Goal: Information Seeking & Learning: Learn about a topic

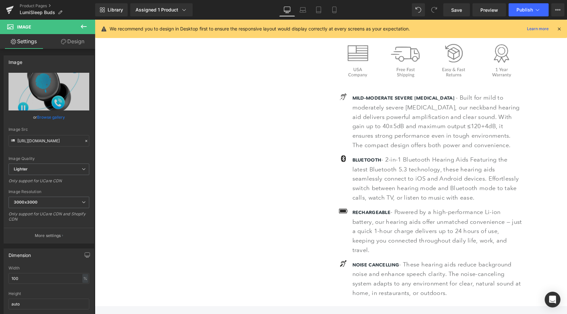
scroll to position [216, 0]
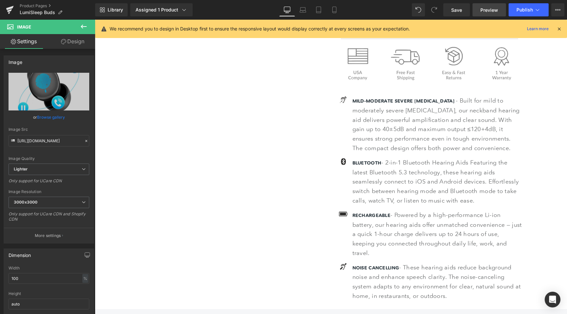
click at [482, 9] on span "Preview" at bounding box center [489, 10] width 18 height 7
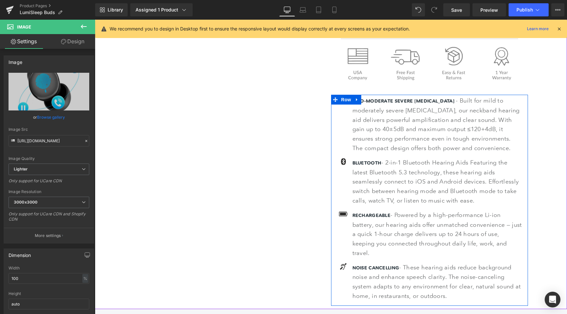
click at [372, 101] on span "MILD-MODERATE SEVERE [MEDICAL_DATA]" at bounding box center [403, 101] width 102 height 6
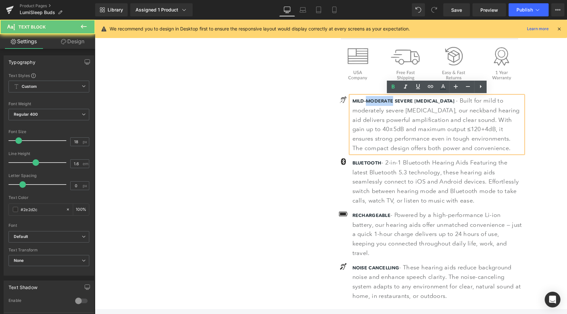
click at [372, 101] on span "MILD-MODERATE SEVERE [MEDICAL_DATA]" at bounding box center [403, 101] width 102 height 6
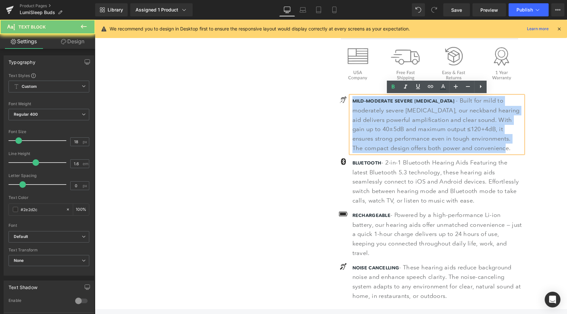
click at [372, 101] on span "MILD-MODERATE SEVERE [MEDICAL_DATA]" at bounding box center [403, 101] width 102 height 6
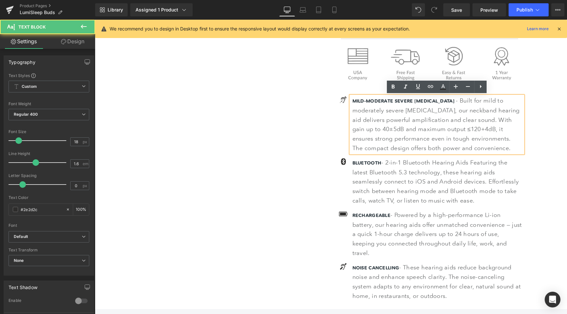
click at [366, 101] on span "MILD-MODERATE SEVERE [MEDICAL_DATA]" at bounding box center [403, 101] width 102 height 6
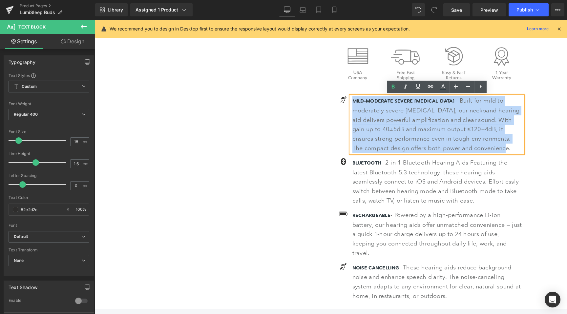
click at [366, 101] on span "MILD-MODERATE SEVERE [MEDICAL_DATA]" at bounding box center [403, 101] width 102 height 6
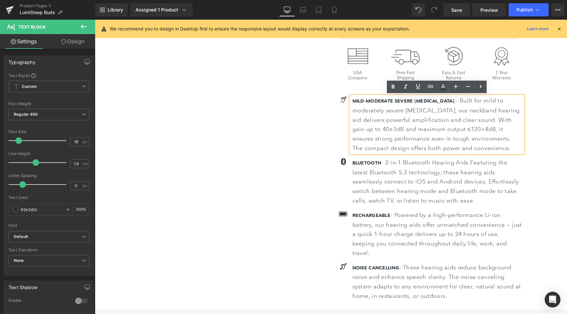
click at [356, 100] on span "MILD-MODERATE SEVERE [MEDICAL_DATA]" at bounding box center [403, 101] width 102 height 6
drag, startPoint x: 352, startPoint y: 101, endPoint x: 449, endPoint y: 101, distance: 97.1
click at [449, 101] on div "MILD-MODERATE SEVERE [MEDICAL_DATA] - Built for mild to moderately severe [MEDI…" at bounding box center [437, 124] width 172 height 57
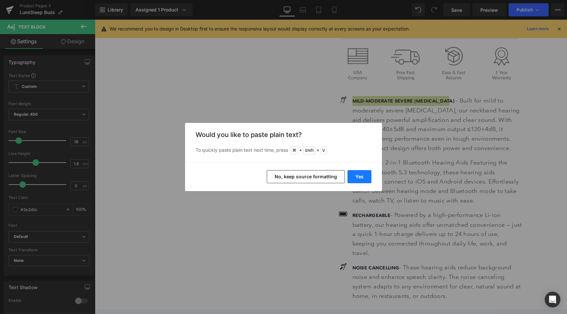
click at [357, 175] on button "Yes" at bounding box center [359, 176] width 24 height 13
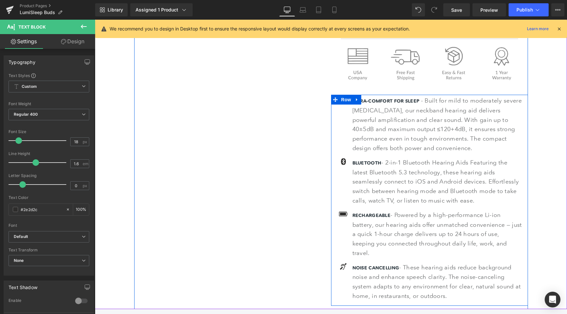
click at [433, 110] on span "- Built for mild to moderately severe [MEDICAL_DATA], our neckband hearing aid …" at bounding box center [436, 124] width 169 height 54
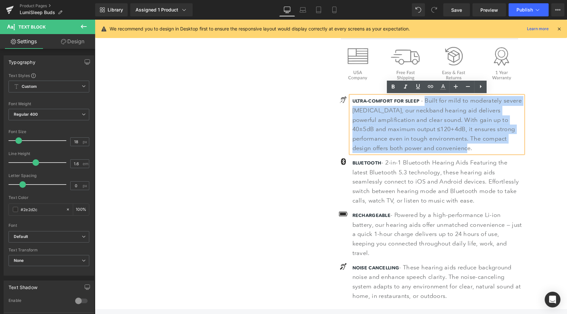
drag, startPoint x: 427, startPoint y: 100, endPoint x: 449, endPoint y: 149, distance: 53.6
click at [449, 149] on p "ULTRA-COMFORT FOR SLEEP - Built for mild to moderately severe [MEDICAL_DATA], o…" at bounding box center [437, 124] width 171 height 57
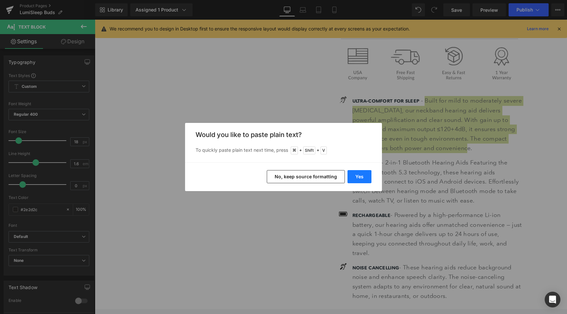
click at [354, 174] on button "Yes" at bounding box center [359, 176] width 24 height 13
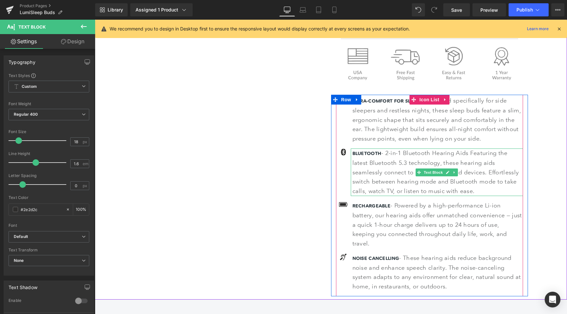
click at [359, 153] on b "BLUETOOTH" at bounding box center [366, 154] width 29 height 6
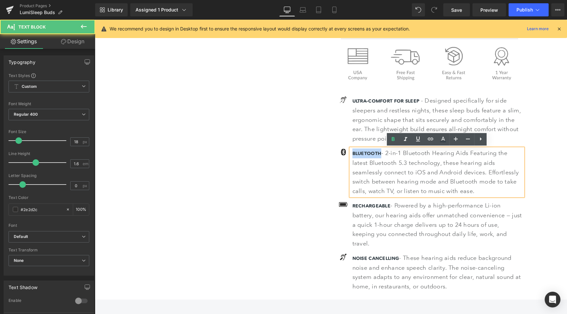
drag, startPoint x: 353, startPoint y: 154, endPoint x: 381, endPoint y: 154, distance: 27.6
click at [381, 154] on b "BLUETOOTH" at bounding box center [366, 154] width 29 height 6
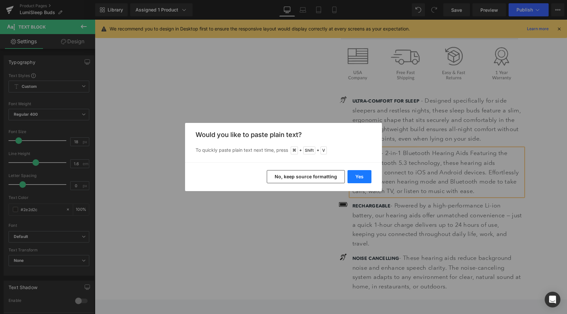
click at [362, 176] on button "Yes" at bounding box center [359, 176] width 24 height 13
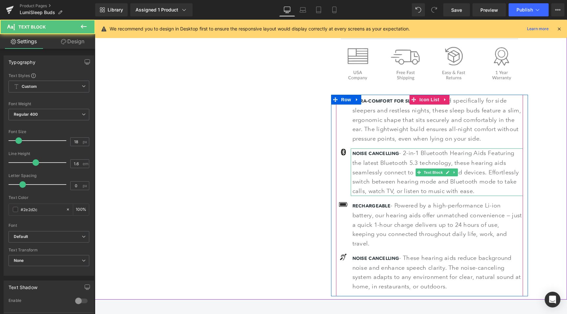
click at [415, 152] on span "- 2-in-1 Bluetooth Hearing Aids Featuring the latest Bluetooth 5.3 technology, …" at bounding box center [435, 172] width 167 height 45
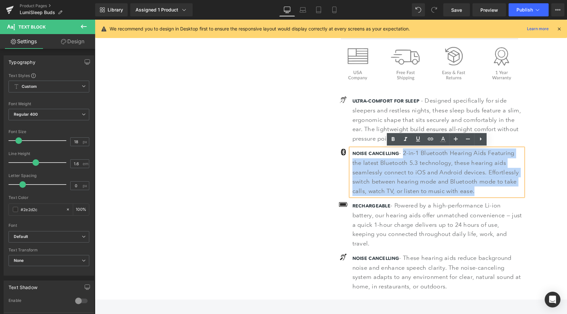
drag, startPoint x: 404, startPoint y: 154, endPoint x: 484, endPoint y: 192, distance: 88.4
click at [484, 192] on p "NOISE CANCELLING - 2-in-1 Bluetooth Hearing Aids Featuring the latest Bluetooth…" at bounding box center [437, 173] width 171 height 48
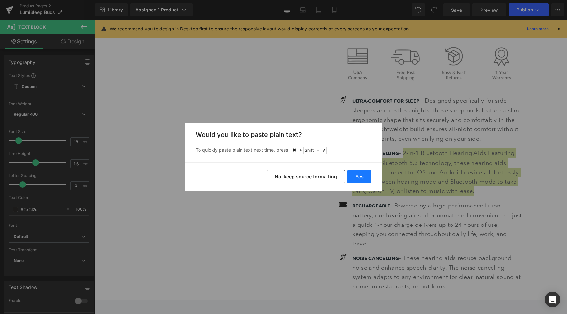
click at [366, 175] on button "Yes" at bounding box center [359, 176] width 24 height 13
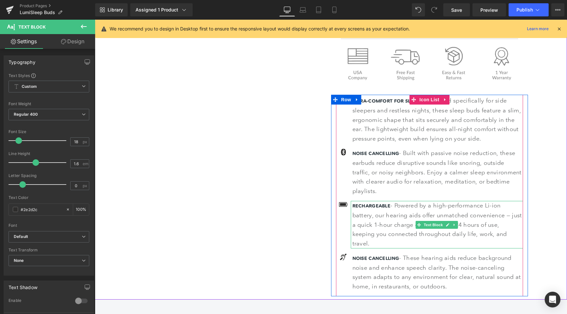
click at [357, 204] on span "RECHARGEABLE" at bounding box center [371, 206] width 38 height 6
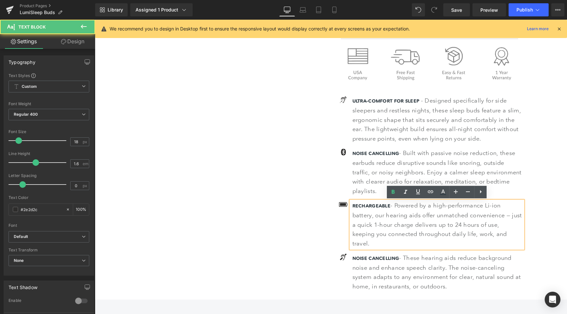
click at [359, 205] on span "RECHARGEABLE" at bounding box center [371, 206] width 38 height 6
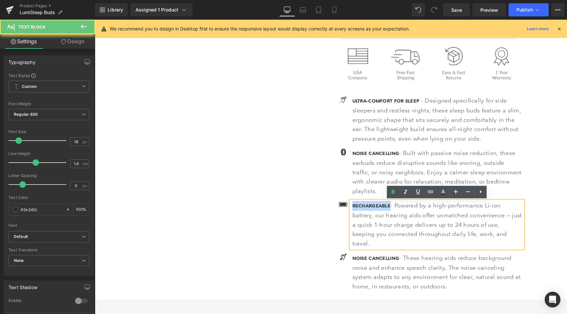
click at [359, 205] on span "RECHARGEABLE" at bounding box center [371, 206] width 38 height 6
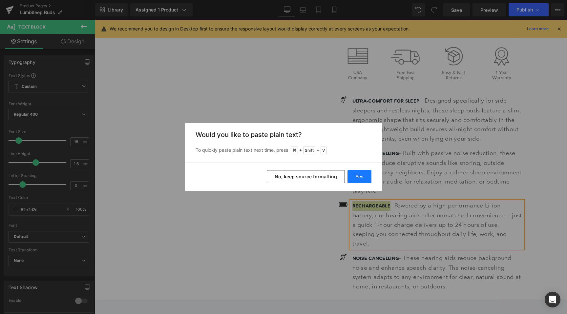
click at [356, 178] on button "Yes" at bounding box center [359, 176] width 24 height 13
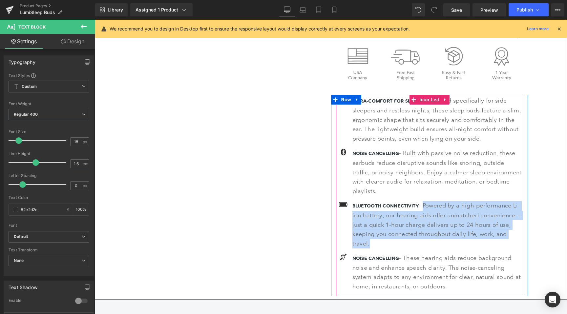
drag, startPoint x: 424, startPoint y: 205, endPoint x: 471, endPoint y: 250, distance: 64.5
click at [471, 250] on ul "Icon ULTRA-COMFORT FOR SLEEP - Designed specifically for side sleepers and rest…" at bounding box center [429, 196] width 187 height 200
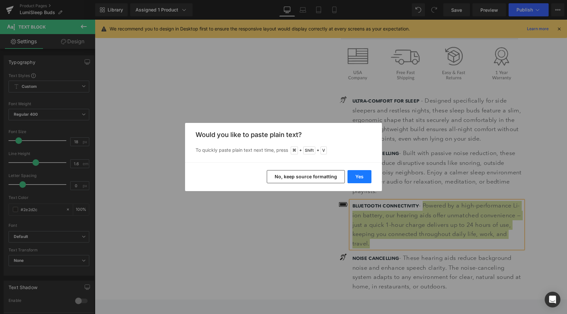
drag, startPoint x: 357, startPoint y: 180, endPoint x: 262, endPoint y: 160, distance: 96.9
click at [357, 180] on button "Yes" at bounding box center [359, 176] width 24 height 13
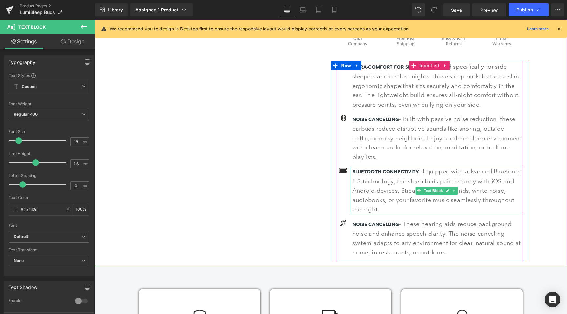
scroll to position [251, 0]
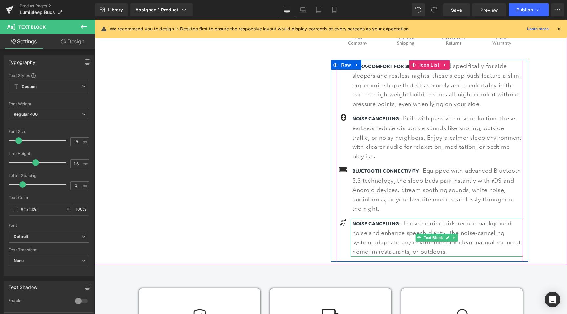
click at [358, 225] on span "NOISE CANCELLING" at bounding box center [375, 224] width 47 height 6
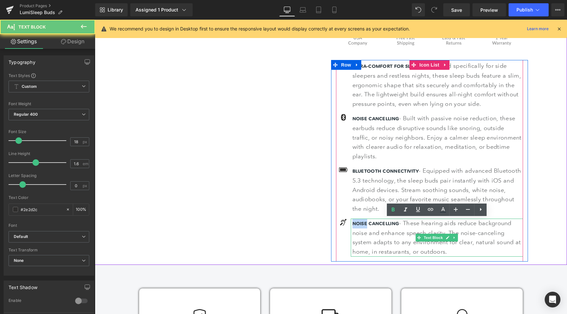
click at [358, 225] on span "NOISE CANCELLING" at bounding box center [375, 224] width 47 height 6
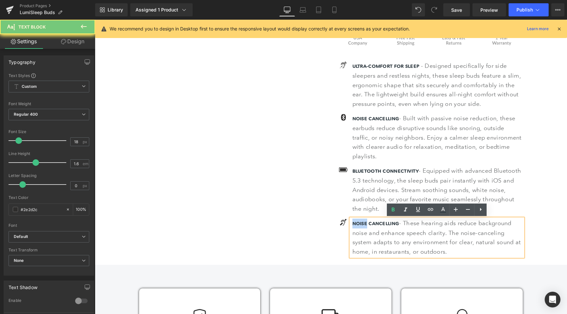
click at [358, 225] on span "NOISE CANCELLING" at bounding box center [375, 224] width 47 height 6
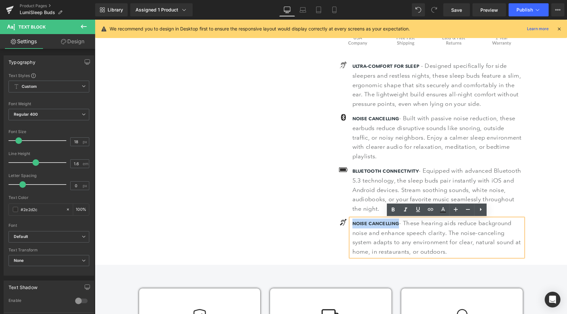
drag, startPoint x: 352, startPoint y: 223, endPoint x: 398, endPoint y: 221, distance: 46.3
click at [398, 221] on span "NOISE CANCELLING" at bounding box center [375, 224] width 47 height 6
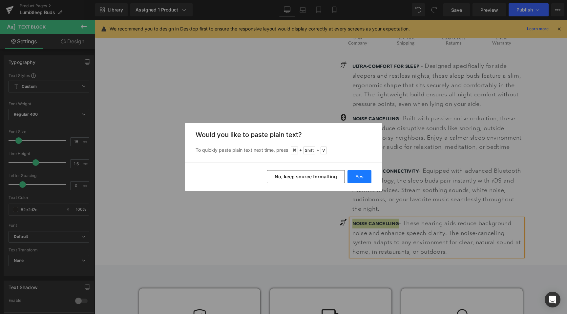
drag, startPoint x: 362, startPoint y: 183, endPoint x: 267, endPoint y: 163, distance: 96.8
click at [362, 183] on button "Yes" at bounding box center [359, 176] width 24 height 13
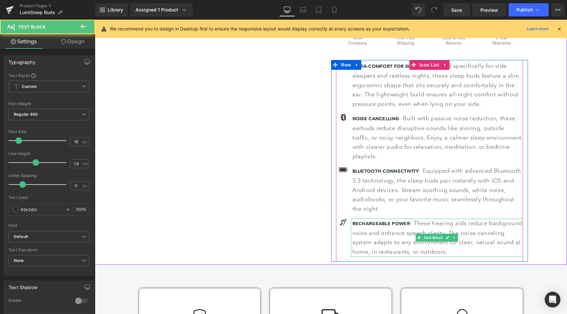
drag, startPoint x: 415, startPoint y: 224, endPoint x: 484, endPoint y: 254, distance: 74.8
click at [484, 254] on p "RECHARGEABLE POWER - These hearing aids reduce background noise and enhance spe…" at bounding box center [437, 238] width 171 height 38
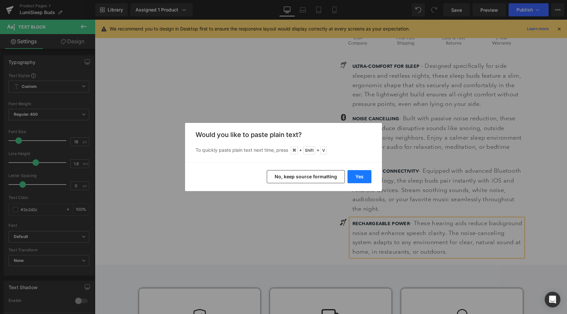
click at [353, 176] on button "Yes" at bounding box center [359, 176] width 24 height 13
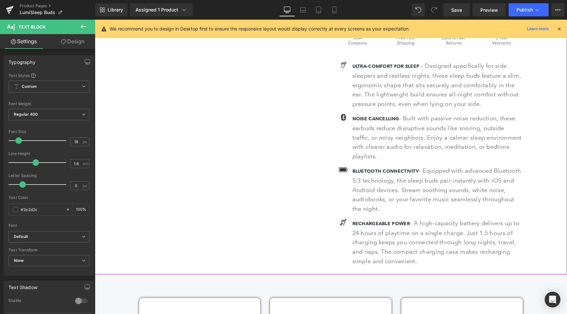
click at [555, 207] on div "Sale Off (P) Image" at bounding box center [331, 47] width 466 height 456
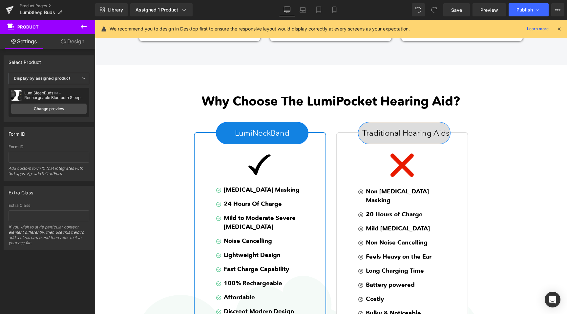
scroll to position [689, 0]
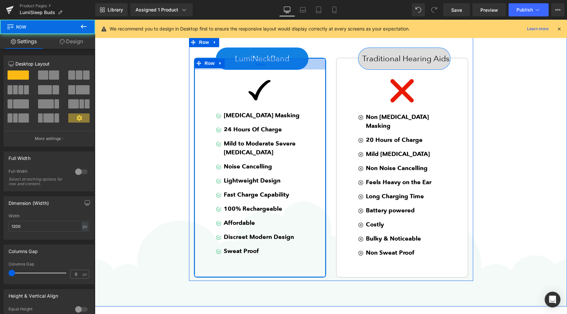
click at [270, 59] on div "34px" at bounding box center [260, 63] width 131 height 11
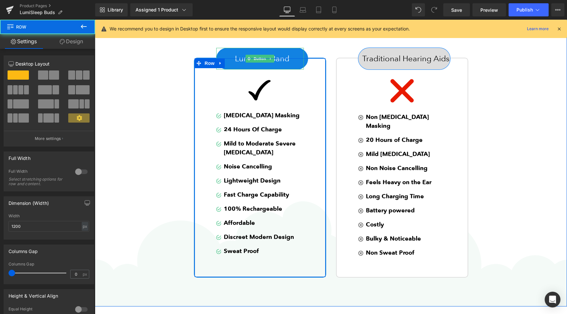
click at [263, 52] on link "LumiNeckBand" at bounding box center [262, 59] width 92 height 22
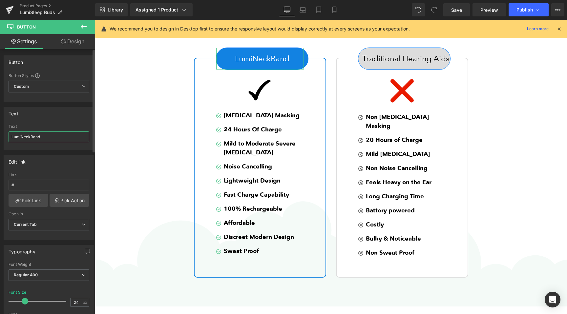
click at [45, 138] on input "LumiNeckBand" at bounding box center [49, 137] width 81 height 11
click at [45, 136] on input "LumiNeckBand" at bounding box center [49, 137] width 81 height 11
type input "LumiSleepBuds"
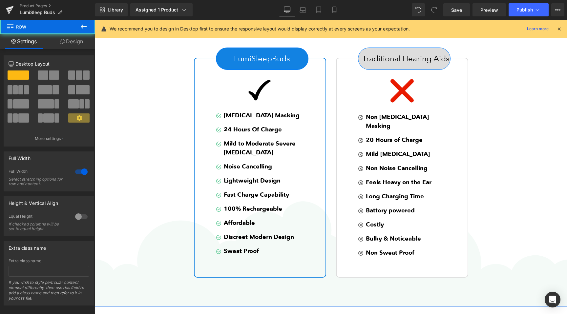
click at [109, 106] on div "Why Choose The LumiPocket Hearing Aid? Heading Row LumiSleepBuds Button Image I…" at bounding box center [331, 146] width 472 height 272
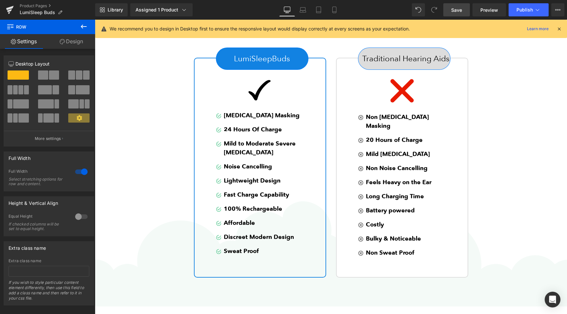
click at [457, 9] on span "Save" at bounding box center [456, 10] width 11 height 7
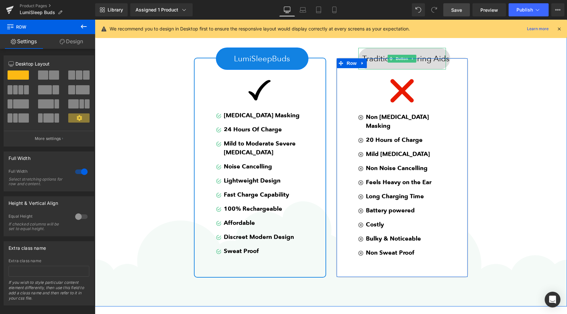
click at [388, 52] on link "Traditional Hearing Aids" at bounding box center [404, 59] width 92 height 22
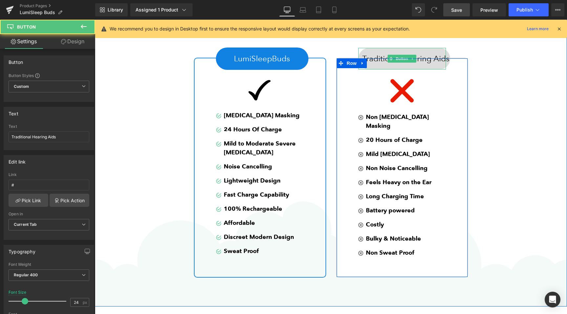
click at [382, 54] on link "Traditional Hearing Aids" at bounding box center [404, 59] width 92 height 22
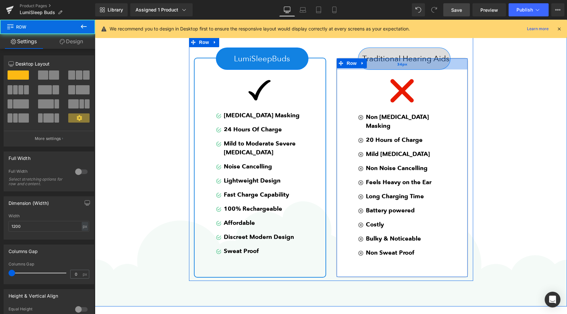
click at [375, 63] on div "34px" at bounding box center [402, 63] width 131 height 11
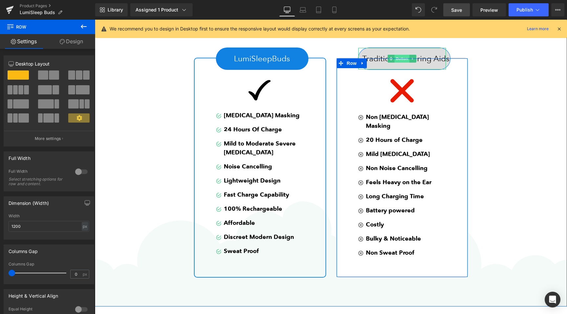
click at [395, 57] on span "Button" at bounding box center [401, 59] width 15 height 8
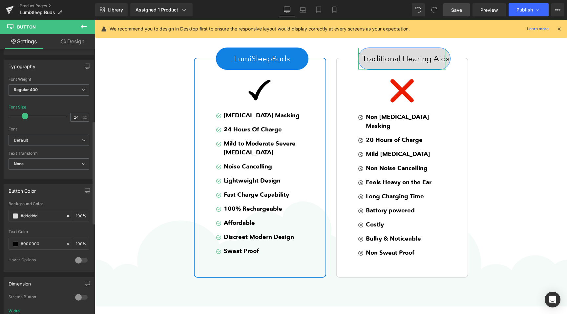
scroll to position [0, 0]
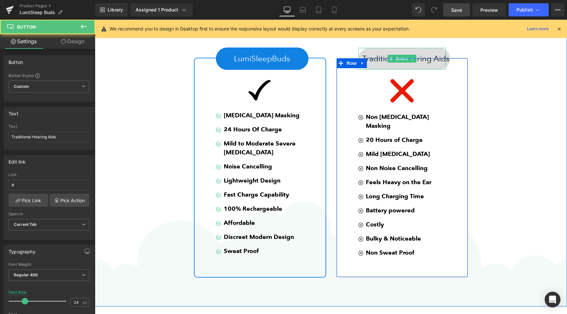
click at [377, 53] on link "Traditional Hearing Aids" at bounding box center [404, 59] width 92 height 22
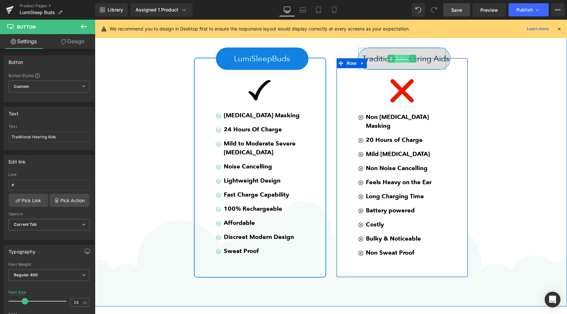
click at [402, 57] on span "Button" at bounding box center [401, 59] width 15 height 8
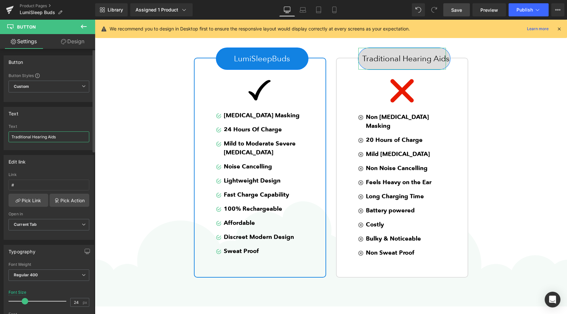
drag, startPoint x: 62, startPoint y: 138, endPoint x: 33, endPoint y: 138, distance: 28.9
click at [33, 138] on input "Traditional Hearing Aids" at bounding box center [49, 137] width 81 height 11
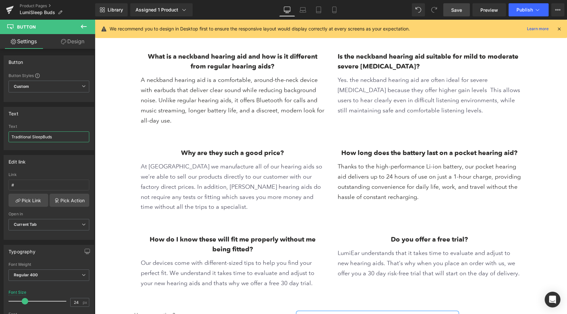
scroll to position [1884, 0]
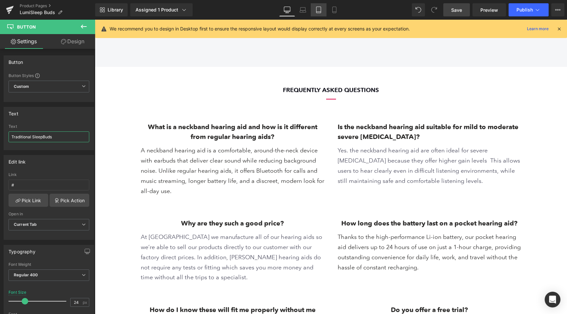
type input "Traditional SleepBuds"
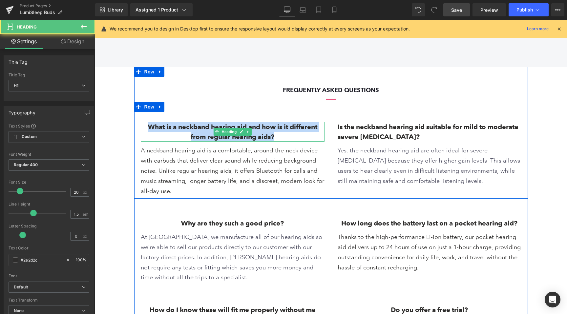
drag, startPoint x: 148, startPoint y: 130, endPoint x: 282, endPoint y: 140, distance: 134.3
click at [282, 140] on h1 "What is a neckband hearing aid and how is it different from regular hearing aid…" at bounding box center [233, 132] width 184 height 20
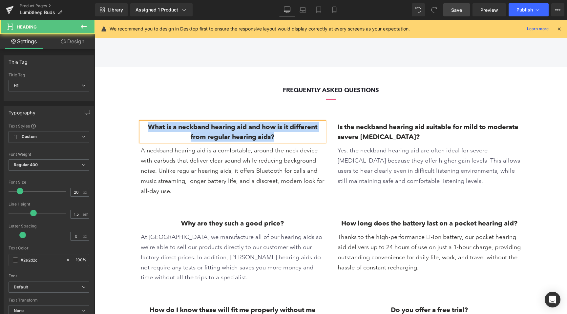
paste div
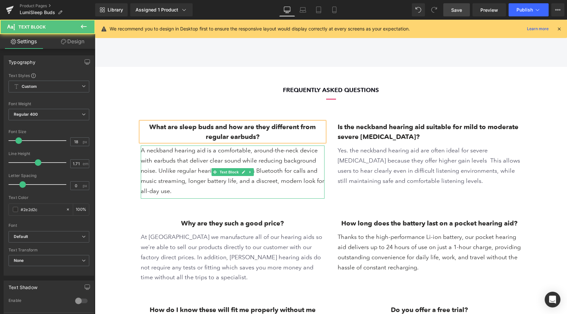
click at [147, 154] on p "A neckband hearing aid is a comfortable, around-the-neck device with earbuds th…" at bounding box center [233, 172] width 184 height 53
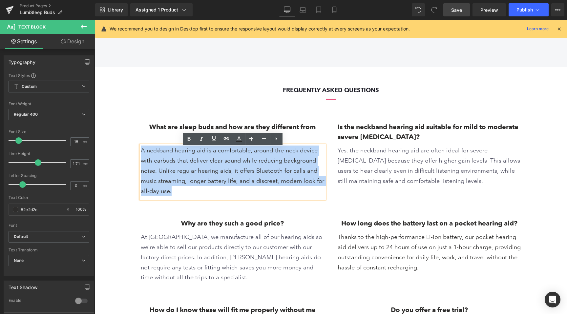
drag, startPoint x: 141, startPoint y: 152, endPoint x: 192, endPoint y: 199, distance: 68.7
click at [192, 199] on p "A neckband hearing aid is a comfortable, around-the-neck device with earbuds th…" at bounding box center [233, 172] width 184 height 53
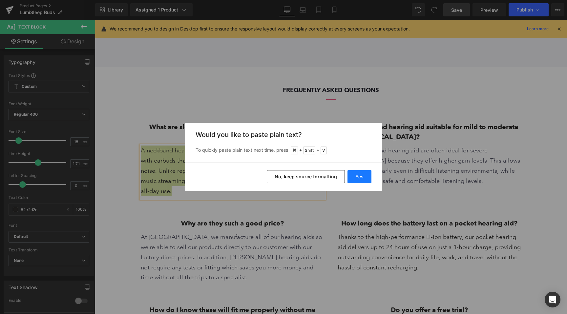
click at [358, 177] on button "Yes" at bounding box center [359, 176] width 24 height 13
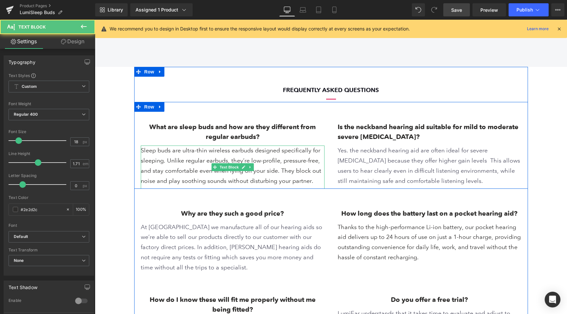
click at [169, 183] on p "Sleep buds are ultra-thin wireless earbuds designed specifically for sleeping. …" at bounding box center [233, 167] width 184 height 43
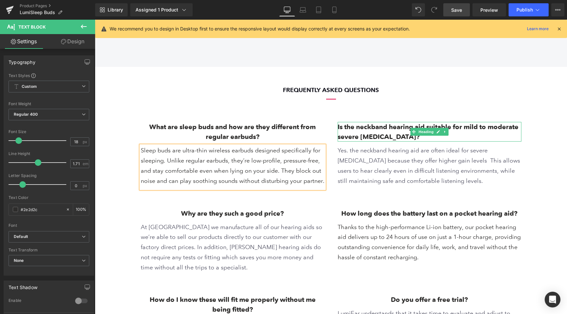
click at [352, 130] on h1 "Is the neckband hearing aid suitable for mild to moderate severe [MEDICAL_DATA]?" at bounding box center [430, 132] width 184 height 20
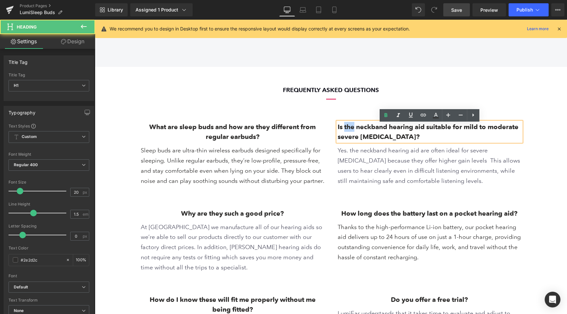
click at [352, 130] on h1 "Is the neckband hearing aid suitable for mild to moderate severe [MEDICAL_DATA]?" at bounding box center [430, 132] width 184 height 20
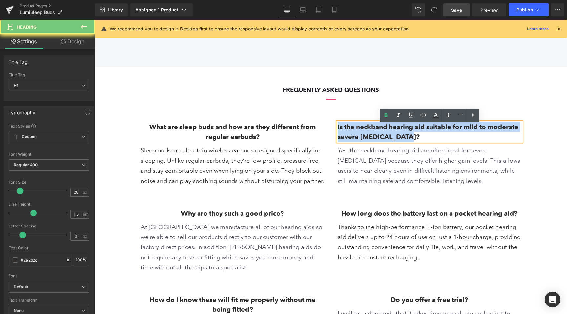
click at [352, 130] on h1 "Is the neckband hearing aid suitable for mild to moderate severe [MEDICAL_DATA]?" at bounding box center [430, 132] width 184 height 20
paste div
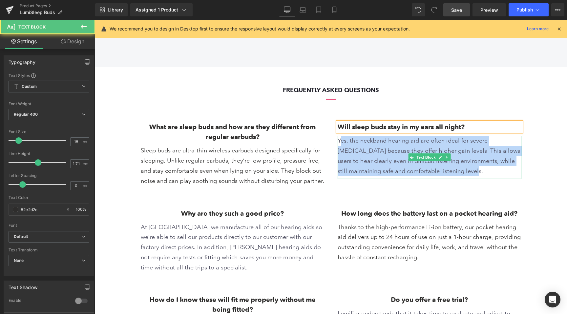
drag, startPoint x: 339, startPoint y: 142, endPoint x: 449, endPoint y: 177, distance: 114.9
click at [449, 177] on p "Yes. the neckband hearing aid are often ideal for severe [MEDICAL_DATA] because…" at bounding box center [430, 157] width 184 height 43
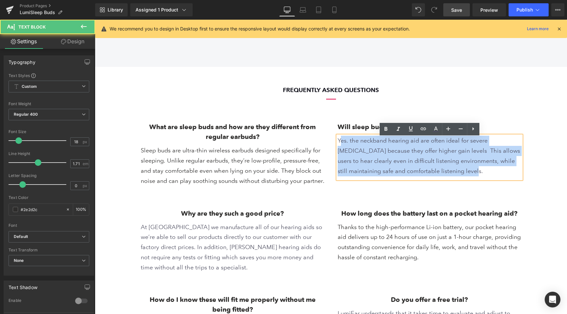
click at [449, 177] on p "Yes. the neckband hearing aid are often ideal for severe [MEDICAL_DATA] because…" at bounding box center [430, 157] width 184 height 43
drag, startPoint x: 449, startPoint y: 177, endPoint x: 315, endPoint y: 134, distance: 140.9
click at [315, 134] on div "What are sleep buds and how are they different from regular earbuds? Heading Sl…" at bounding box center [331, 145] width 394 height 87
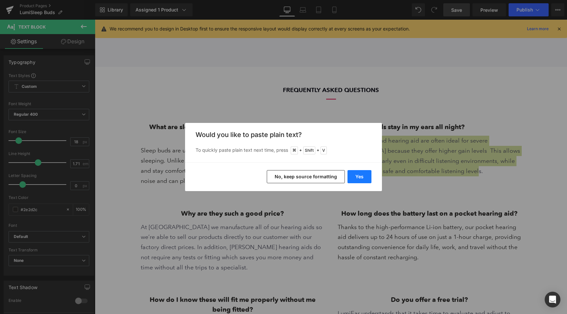
drag, startPoint x: 360, startPoint y: 177, endPoint x: 265, endPoint y: 157, distance: 97.2
click at [360, 177] on button "Yes" at bounding box center [359, 176] width 24 height 13
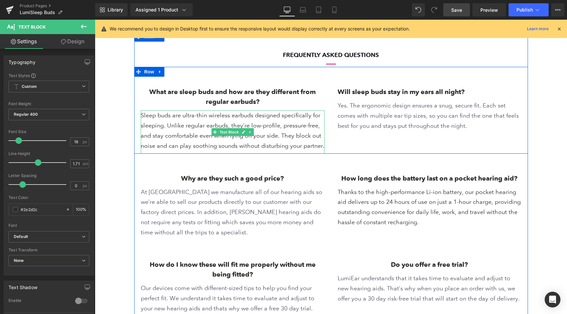
scroll to position [1932, 0]
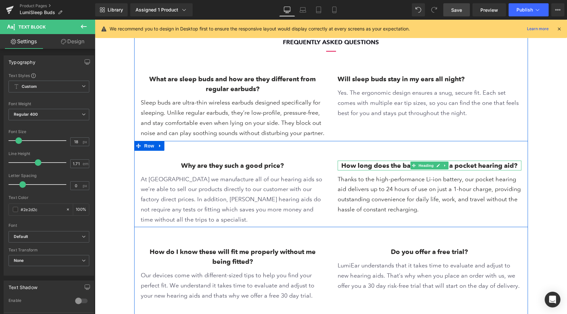
click at [362, 167] on h1 "How long does the battery last on a pocket hearing aid?" at bounding box center [430, 166] width 184 height 10
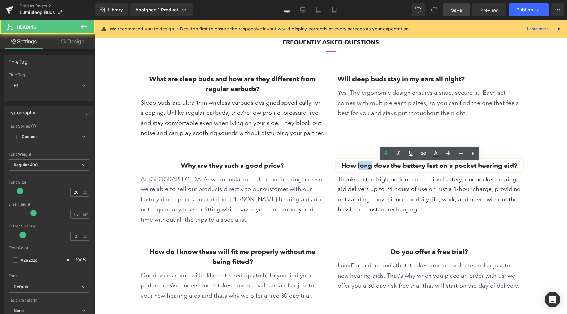
click at [362, 167] on h1 "How long does the battery last on a pocket hearing aid?" at bounding box center [430, 166] width 184 height 10
click at [196, 168] on h1 "Why are they such a good price?" at bounding box center [233, 166] width 184 height 10
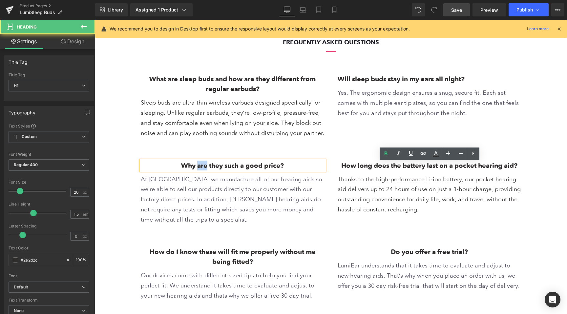
click at [196, 168] on h1 "Why are they such a good price?" at bounding box center [233, 166] width 184 height 10
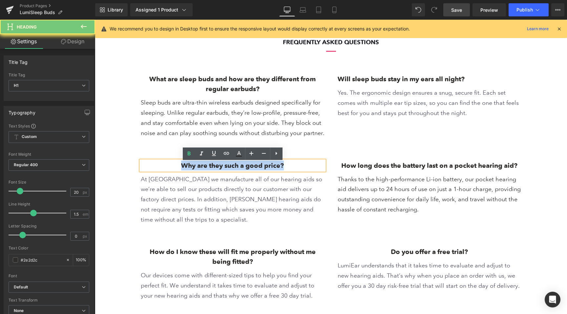
click at [196, 168] on h1 "Why are they such a good price?" at bounding box center [233, 166] width 184 height 10
paste div
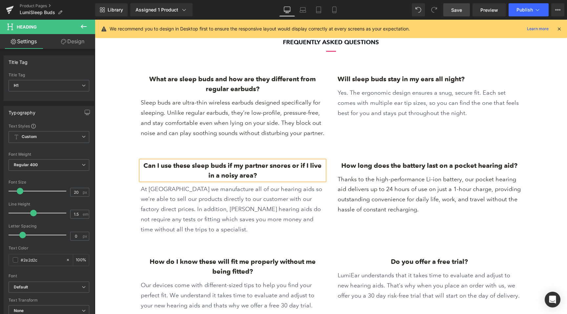
click at [243, 192] on font "At [GEOGRAPHIC_DATA] we manufacture all of our hearing aids so we’re able to se…" at bounding box center [231, 209] width 181 height 47
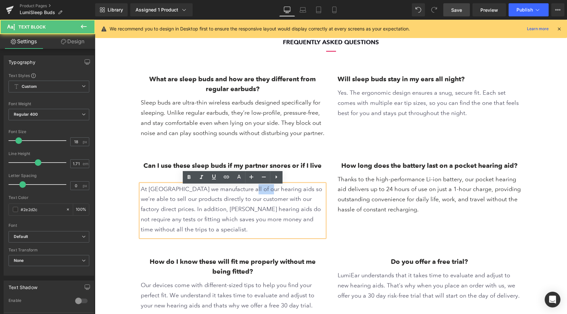
click at [243, 192] on font "At [GEOGRAPHIC_DATA] we manufacture all of our hearing aids so we’re able to se…" at bounding box center [231, 209] width 181 height 47
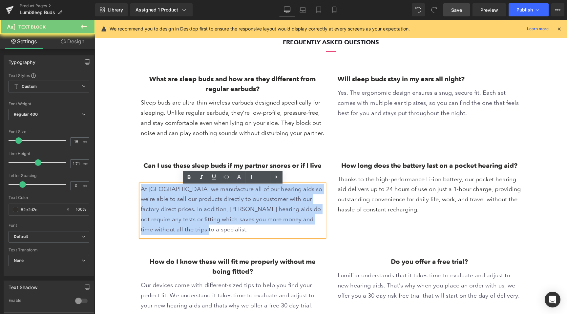
click at [243, 192] on font "At [GEOGRAPHIC_DATA] we manufacture all of our hearing aids so we’re able to se…" at bounding box center [231, 209] width 181 height 47
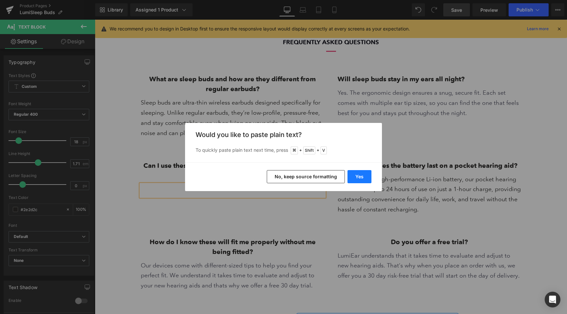
drag, startPoint x: 360, startPoint y: 173, endPoint x: 265, endPoint y: 154, distance: 96.8
click at [360, 173] on button "Yes" at bounding box center [359, 176] width 24 height 13
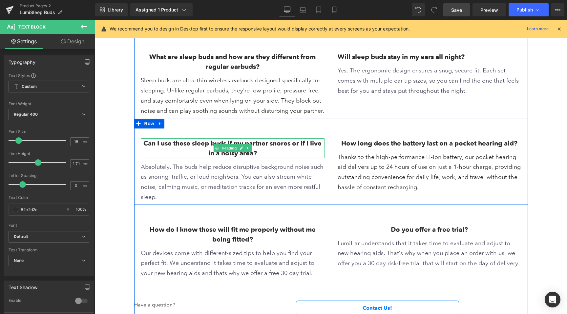
scroll to position [1955, 0]
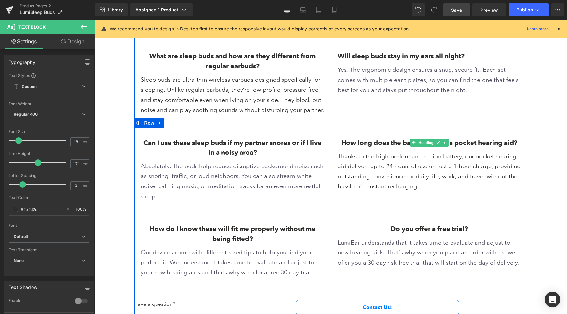
click at [345, 145] on h1 "How long does the battery last on a pocket hearing aid?" at bounding box center [430, 143] width 184 height 10
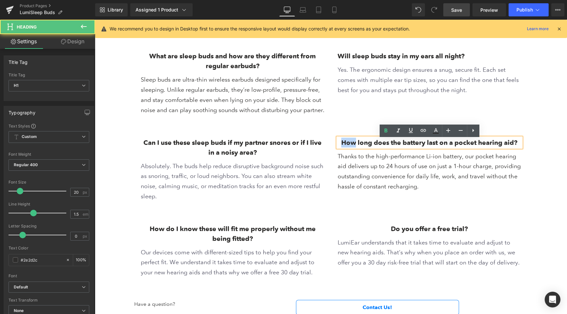
click at [345, 145] on h1 "How long does the battery last on a pocket hearing aid?" at bounding box center [430, 143] width 184 height 10
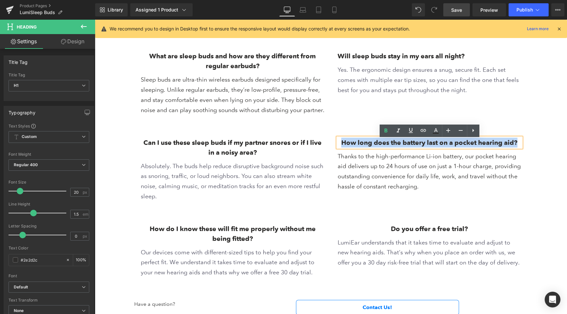
click at [345, 145] on h1 "How long does the battery last on a pocket hearing aid?" at bounding box center [430, 143] width 184 height 10
paste div
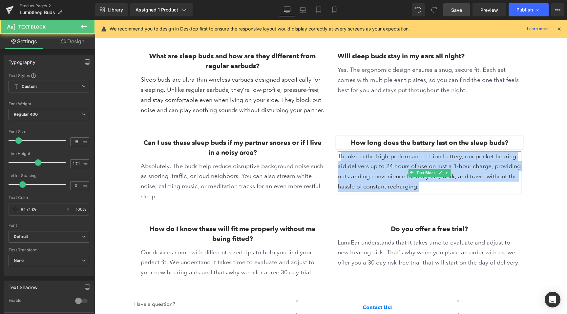
drag, startPoint x: 339, startPoint y: 158, endPoint x: 432, endPoint y: 193, distance: 98.8
click at [432, 194] on p "Thanks to the high-performance Li-ion battery, our pocket hearing aid delivers …" at bounding box center [430, 173] width 184 height 43
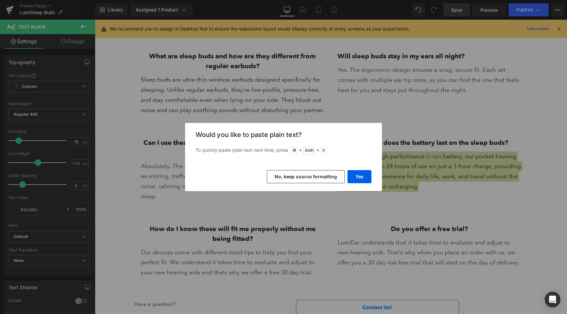
click at [434, 120] on div "Back to Library Insert Would you like to paste plain text? To quickly paste pla…" at bounding box center [283, 157] width 567 height 314
click at [395, 172] on div "Back to Library Insert Would you like to paste plain text? To quickly paste pla…" at bounding box center [283, 157] width 567 height 314
click at [364, 175] on button "Yes" at bounding box center [359, 176] width 24 height 13
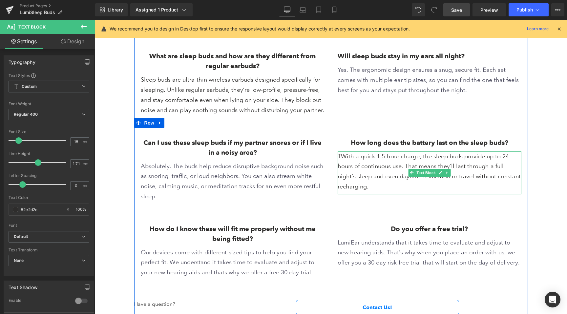
click at [342, 158] on p "TWith a quick 1.5-hour charge, the sleep buds provide up to 24 hours of continu…" at bounding box center [430, 173] width 184 height 43
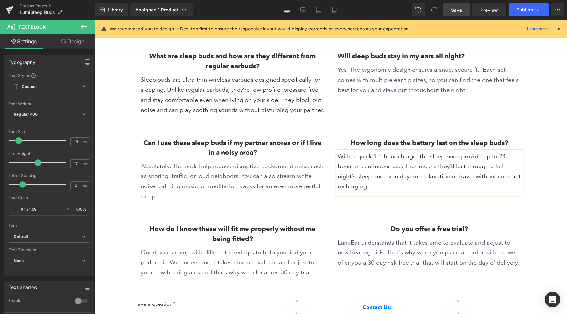
scroll to position [1977, 0]
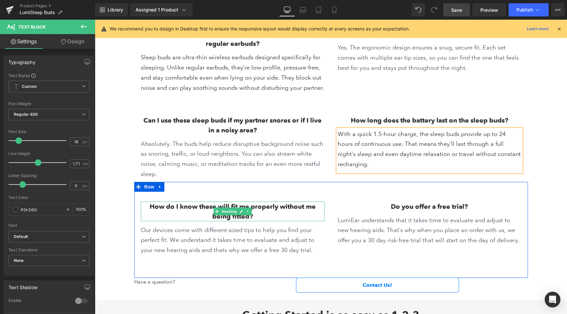
click at [156, 210] on h1 "How do I know these will fit me properly without me being fitted?" at bounding box center [233, 212] width 184 height 20
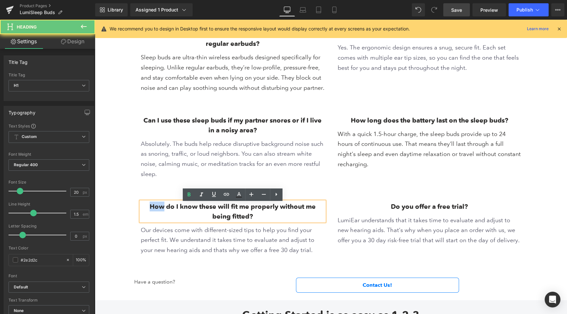
click at [156, 210] on h1 "How do I know these will fit me properly without me being fitted?" at bounding box center [233, 212] width 184 height 20
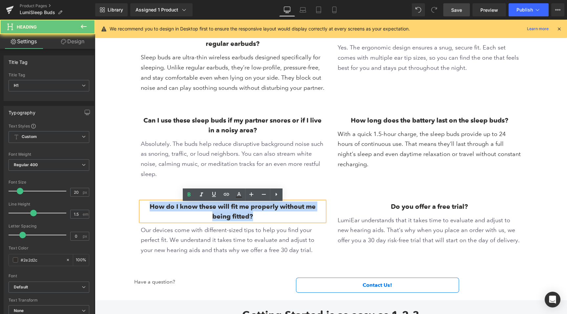
click at [156, 210] on h1 "How do I know these will fit me properly without me being fitted?" at bounding box center [233, 212] width 184 height 20
paste div
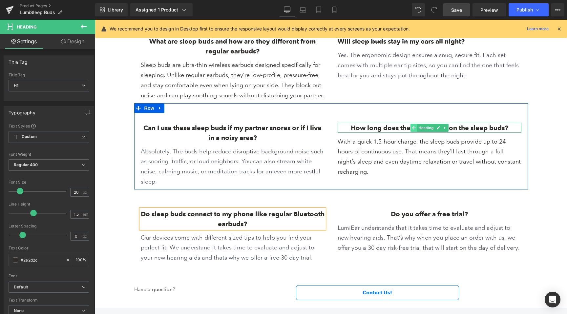
scroll to position [1972, 0]
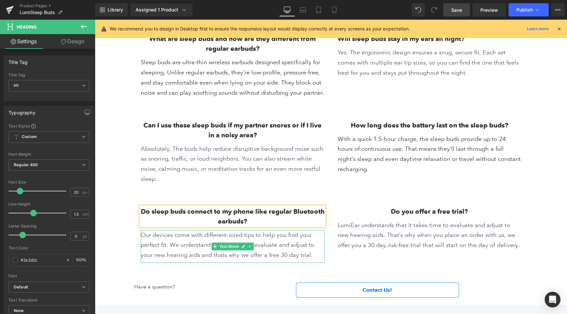
click at [230, 243] on p "Our devices come with different-sized tips to help you find your perfect fit. W…" at bounding box center [233, 246] width 184 height 33
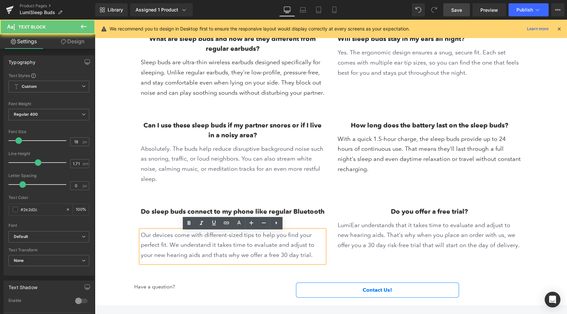
click at [205, 239] on font "Our devices come with different-sized tips to help you find your perfect fit. W…" at bounding box center [228, 245] width 174 height 27
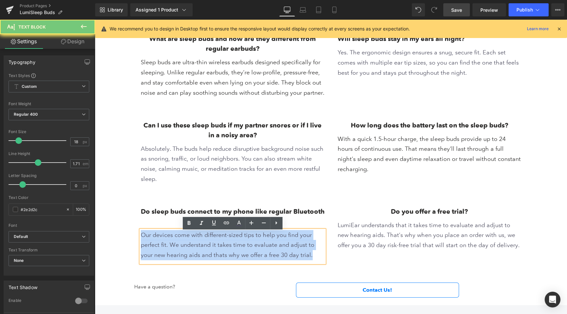
click at [205, 239] on font "Our devices come with different-sized tips to help you find your perfect fit. W…" at bounding box center [228, 245] width 174 height 27
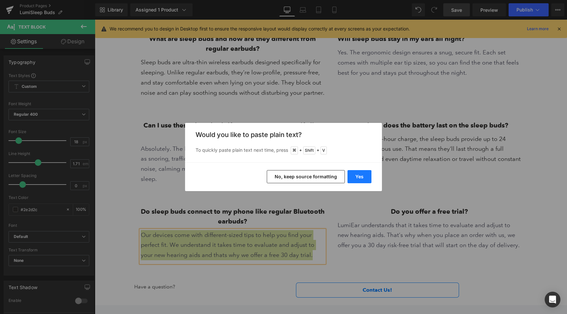
click at [362, 176] on button "Yes" at bounding box center [359, 176] width 24 height 13
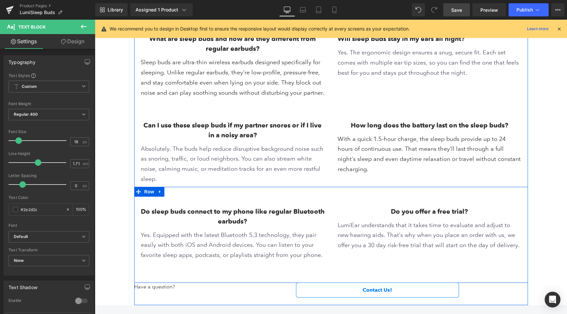
click at [399, 215] on h1 "Do you offer a free trial?" at bounding box center [430, 212] width 184 height 10
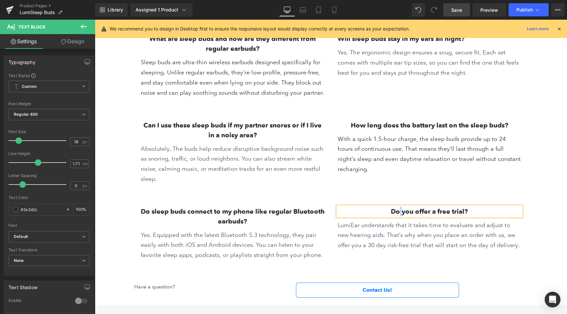
click at [399, 215] on h1 "Do you offer a free trial?" at bounding box center [430, 212] width 184 height 10
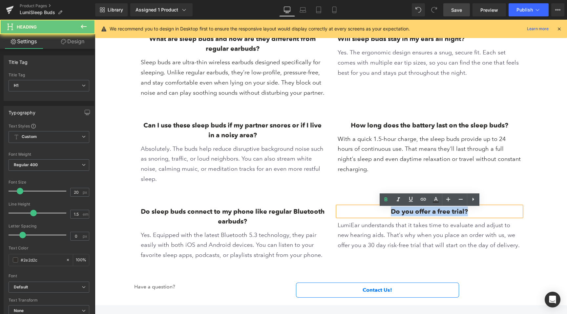
click at [399, 215] on h1 "Do you offer a free trial?" at bounding box center [430, 212] width 184 height 10
paste div
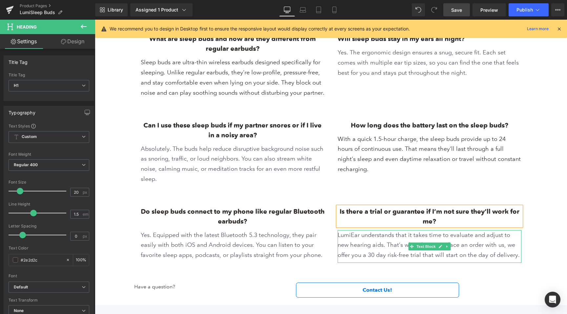
click at [349, 239] on font "LumiEar understands that it takes time to evaluate and adjust to new hearing ai…" at bounding box center [429, 245] width 182 height 27
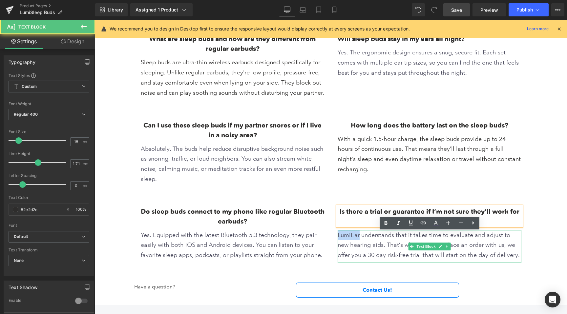
click at [349, 239] on font "LumiEar understands that it takes time to evaluate and adjust to new hearing ai…" at bounding box center [429, 245] width 182 height 27
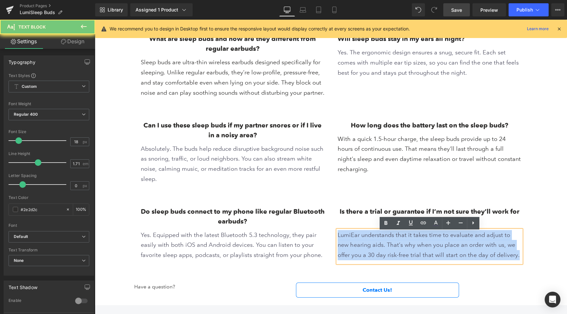
click at [349, 239] on font "LumiEar understands that it takes time to evaluate and adjust to new hearing ai…" at bounding box center [429, 245] width 182 height 27
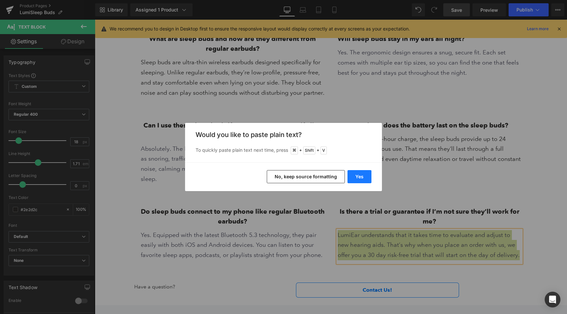
click at [353, 174] on button "Yes" at bounding box center [359, 176] width 24 height 13
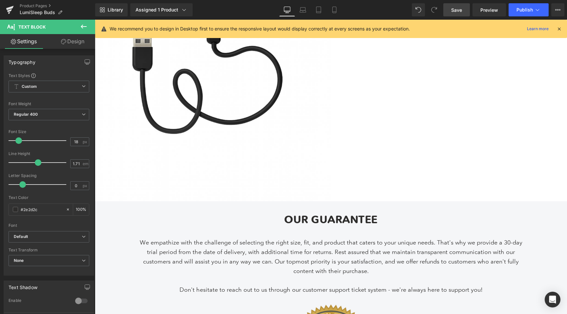
scroll to position [2931, 0]
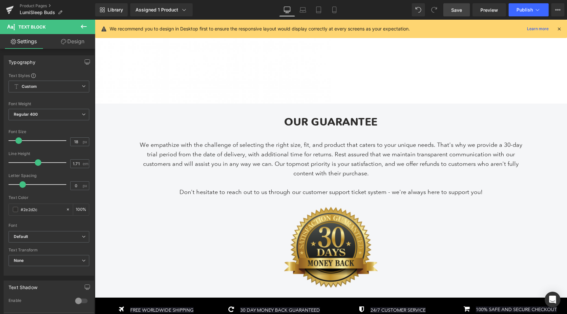
click at [456, 9] on span "Save" at bounding box center [456, 10] width 11 height 7
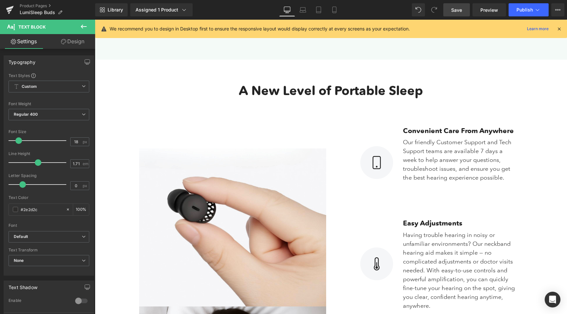
scroll to position [942, 0]
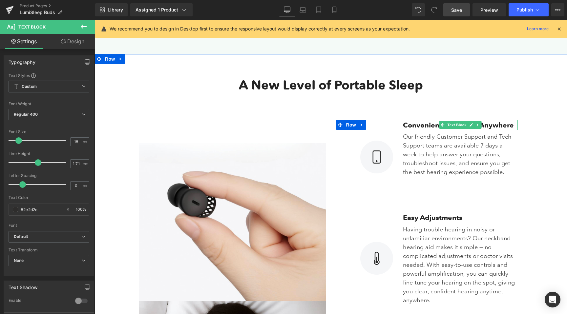
click at [422, 126] on span "Convenient Care From Anywhere" at bounding box center [458, 125] width 111 height 9
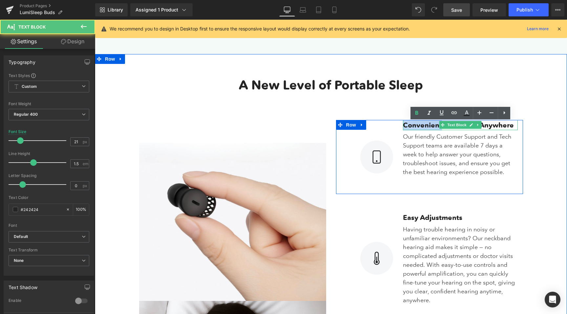
click at [422, 126] on span "Convenient Care From Anywhere" at bounding box center [458, 125] width 111 height 9
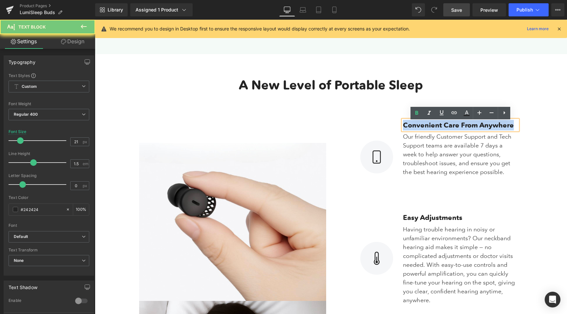
click at [422, 126] on span "Convenient Care From Anywhere" at bounding box center [458, 125] width 111 height 9
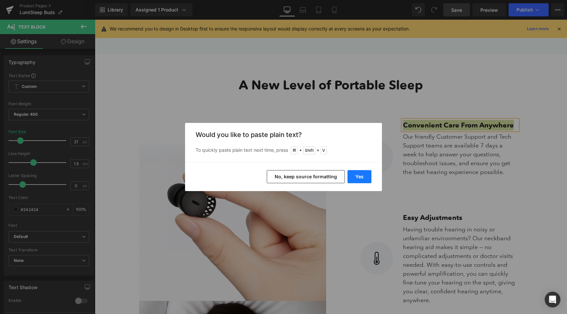
click at [358, 180] on button "Yes" at bounding box center [359, 176] width 24 height 13
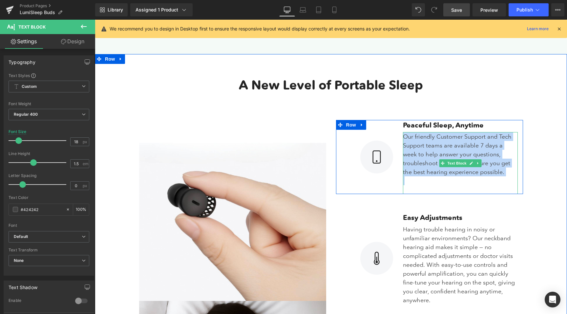
drag, startPoint x: 405, startPoint y: 138, endPoint x: 498, endPoint y: 184, distance: 103.3
click at [498, 184] on div "Our friendly Customer Support and Tech Support teams are available 7 days a wee…" at bounding box center [460, 163] width 115 height 62
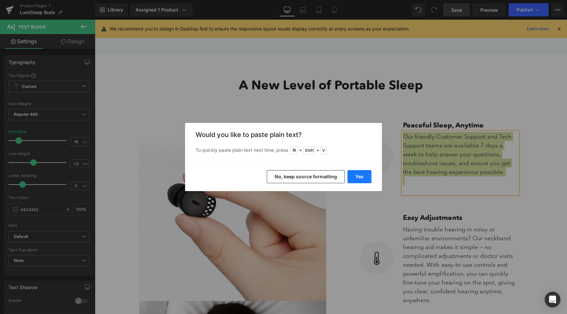
drag, startPoint x: 358, startPoint y: 176, endPoint x: 263, endPoint y: 156, distance: 97.2
click at [358, 176] on button "Yes" at bounding box center [359, 176] width 24 height 13
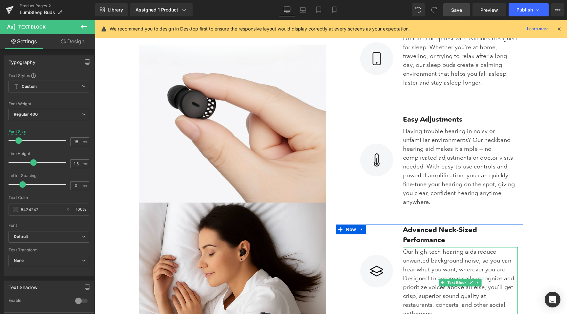
scroll to position [1025, 0]
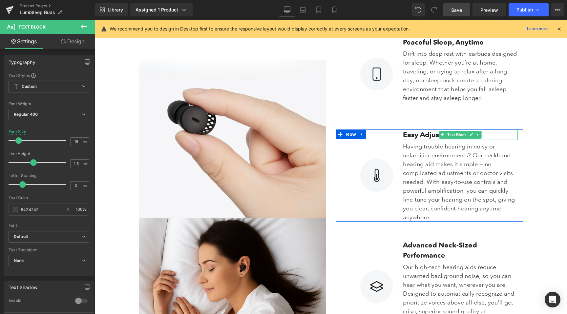
click at [410, 137] on b "Easy Adjustments" at bounding box center [432, 134] width 59 height 9
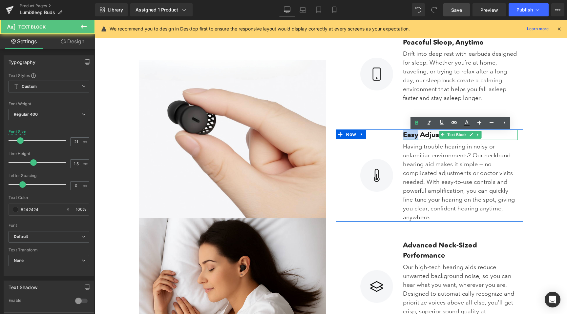
click at [410, 137] on b "Easy Adjustments" at bounding box center [432, 134] width 59 height 9
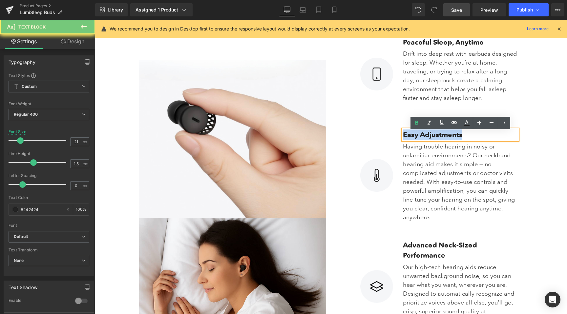
click at [410, 137] on b "Easy Adjustments" at bounding box center [432, 134] width 59 height 9
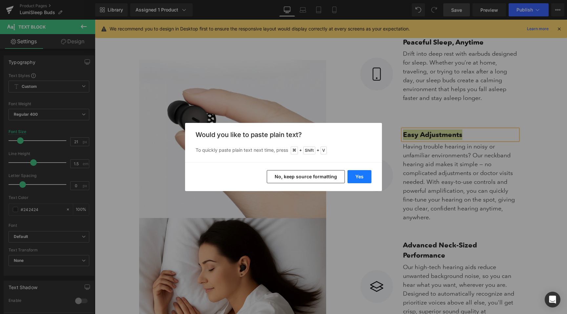
drag, startPoint x: 364, startPoint y: 177, endPoint x: 269, endPoint y: 157, distance: 97.2
click at [364, 177] on button "Yes" at bounding box center [359, 176] width 24 height 13
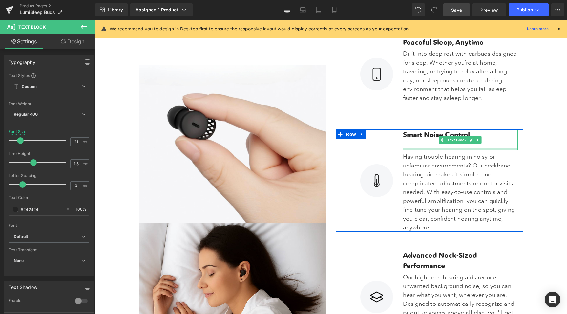
click at [427, 149] on p at bounding box center [460, 145] width 115 height 10
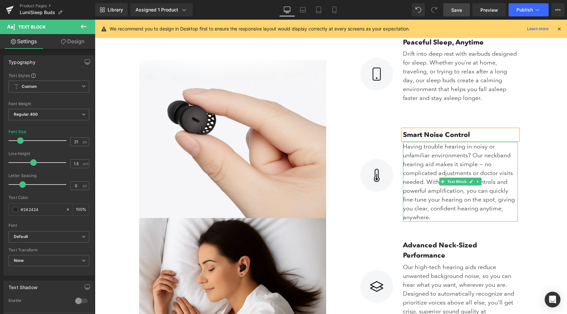
click at [406, 150] on p "Having trouble hearing in noisy or unfamiliar environments? Our neckband hearin…" at bounding box center [460, 182] width 115 height 80
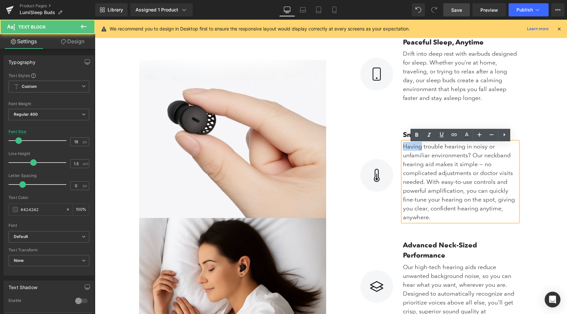
click at [406, 150] on p "Having trouble hearing in noisy or unfamiliar environments? Our neckband hearin…" at bounding box center [460, 182] width 115 height 80
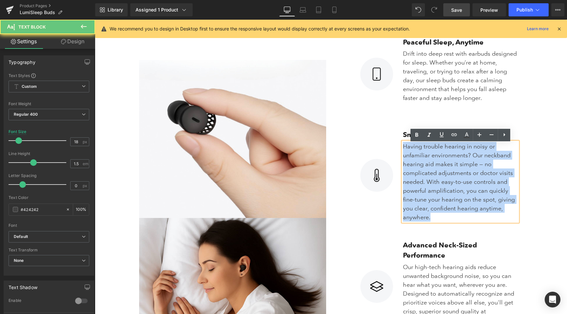
click at [406, 150] on p "Having trouble hearing in noisy or unfamiliar environments? Our neckband hearin…" at bounding box center [460, 182] width 115 height 80
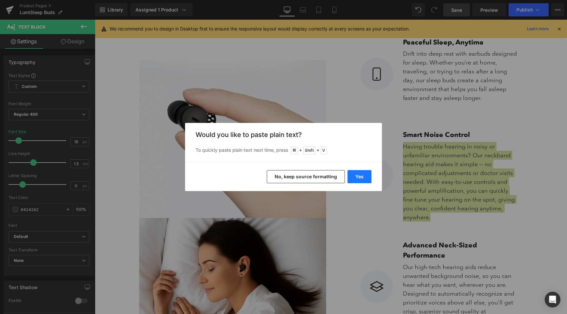
click at [361, 174] on button "Yes" at bounding box center [359, 176] width 24 height 13
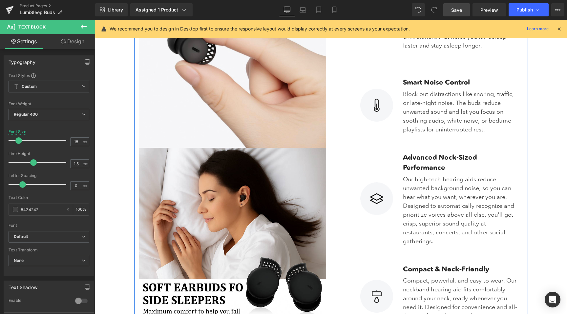
scroll to position [1093, 0]
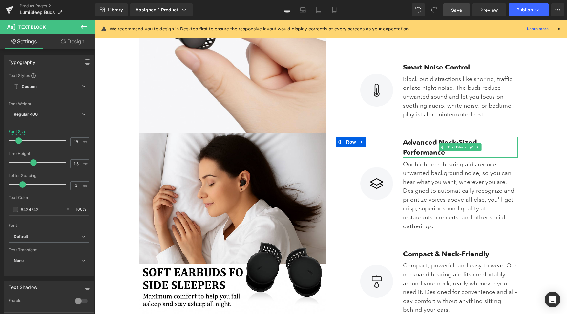
click at [406, 145] on b "Advanced Neck-Sized Performance" at bounding box center [440, 147] width 74 height 19
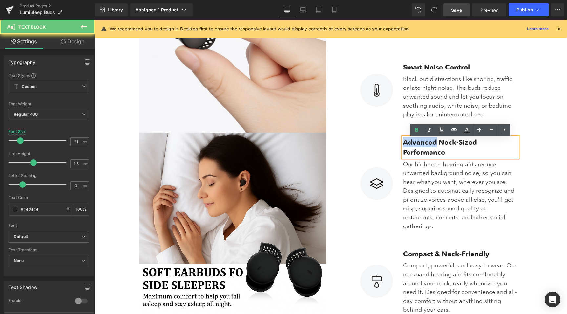
click at [406, 145] on b "Advanced Neck-Sized Performance" at bounding box center [440, 147] width 74 height 19
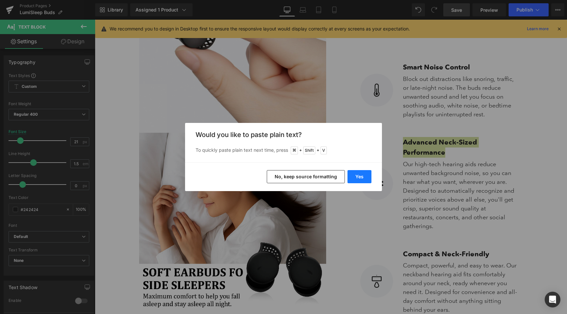
click at [358, 179] on button "Yes" at bounding box center [359, 176] width 24 height 13
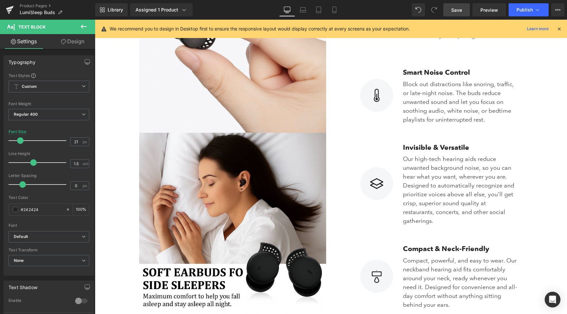
scroll to position [1082, 0]
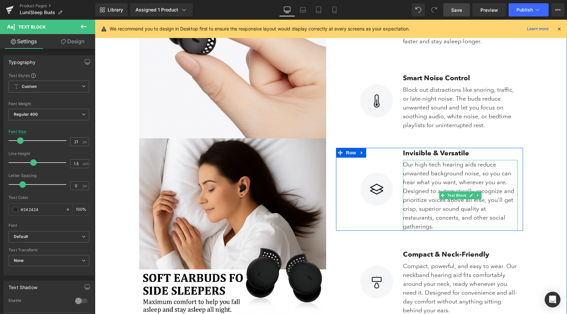
click at [412, 167] on p "Our high-tech hearing aids reduce unwanted background noise, so you can hear wh…" at bounding box center [460, 195] width 115 height 71
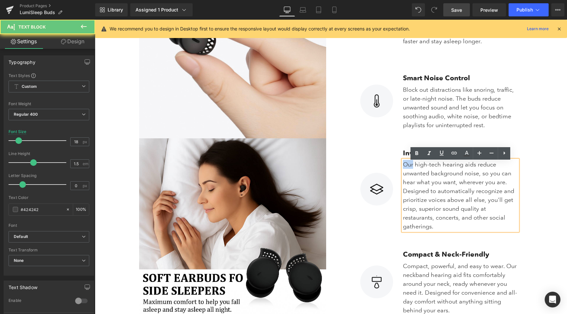
click at [412, 167] on p "Our high-tech hearing aids reduce unwanted background noise, so you can hear wh…" at bounding box center [460, 195] width 115 height 71
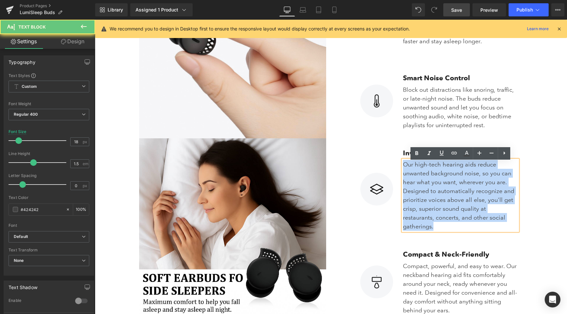
click at [412, 167] on p "Our high-tech hearing aids reduce unwanted background noise, so you can hear wh…" at bounding box center [460, 195] width 115 height 71
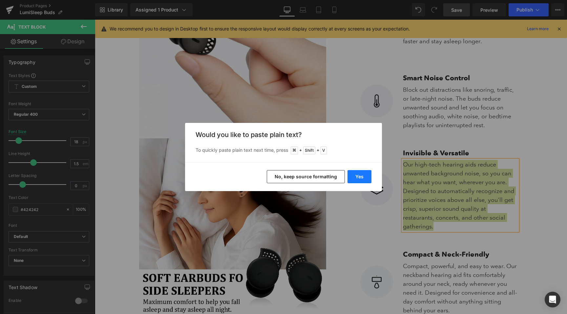
click at [360, 175] on button "Yes" at bounding box center [359, 176] width 24 height 13
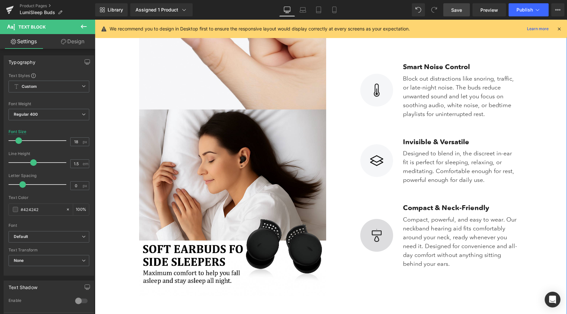
scroll to position [1118, 0]
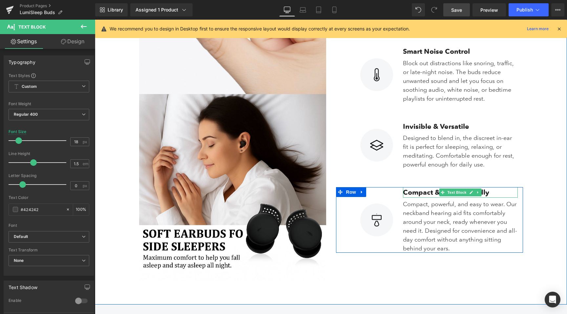
click at [415, 194] on b "Compact & Neck-Friendly" at bounding box center [446, 192] width 86 height 9
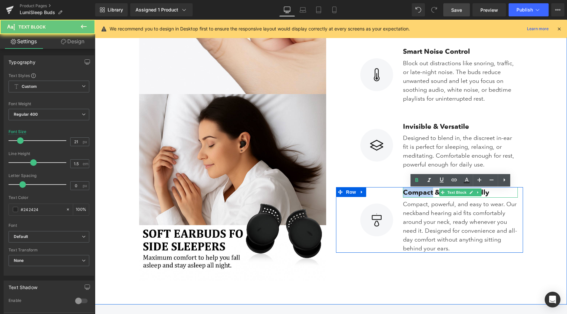
click at [415, 194] on b "Compact & Neck-Friendly" at bounding box center [446, 192] width 86 height 9
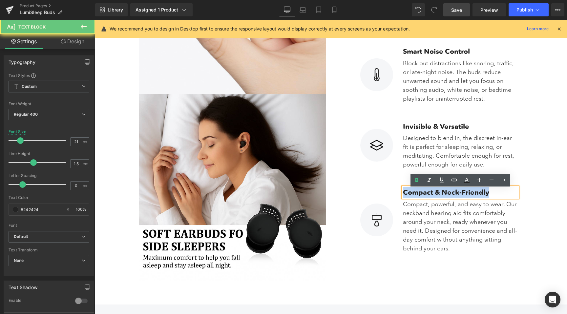
click at [415, 194] on b "Compact & Neck-Friendly" at bounding box center [446, 192] width 86 height 9
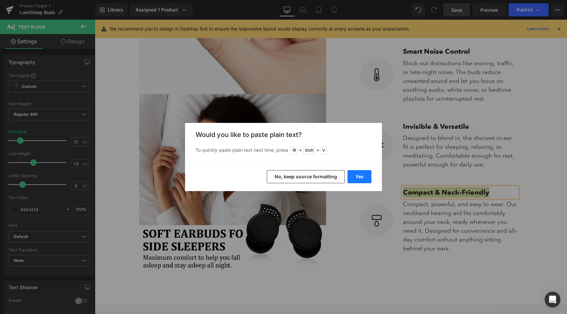
drag, startPoint x: 355, startPoint y: 178, endPoint x: 260, endPoint y: 157, distance: 97.0
click at [355, 177] on button "Yes" at bounding box center [359, 176] width 24 height 13
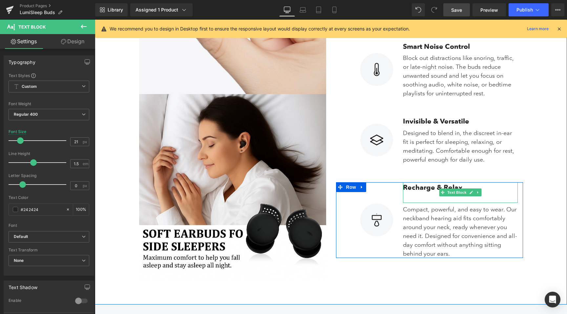
click at [422, 200] on p at bounding box center [460, 198] width 115 height 10
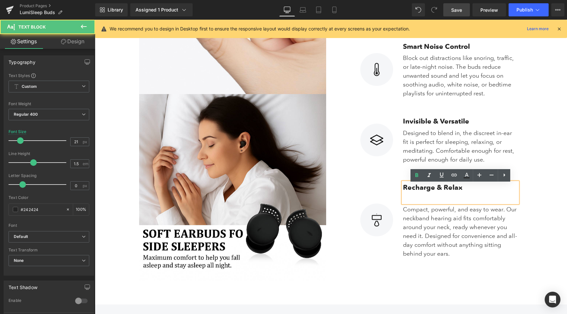
scroll to position [1123, 0]
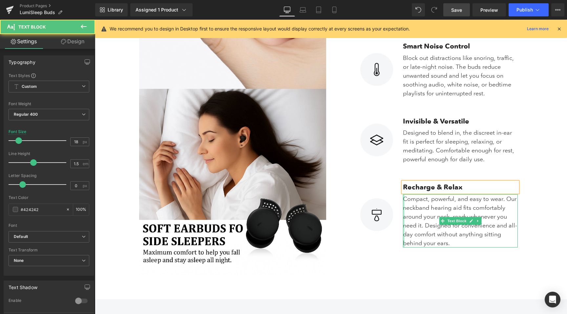
click at [404, 200] on div at bounding box center [404, 221] width 2 height 53
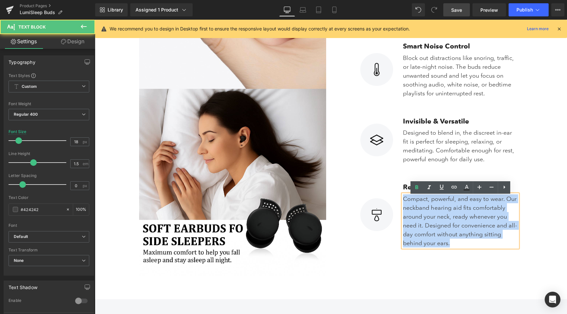
drag, startPoint x: 404, startPoint y: 200, endPoint x: 480, endPoint y: 249, distance: 89.7
click at [480, 248] on div "Compact, powerful, and easy to wear. Our neckband hearing aid fits comfortably …" at bounding box center [460, 221] width 115 height 53
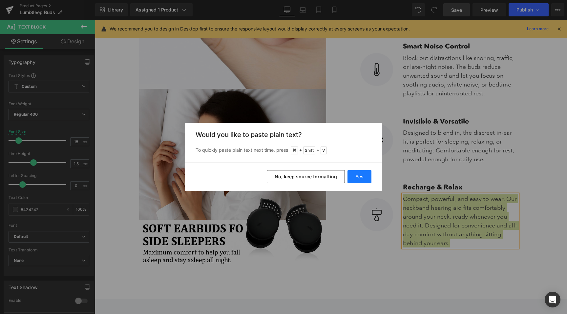
drag, startPoint x: 364, startPoint y: 177, endPoint x: 269, endPoint y: 157, distance: 96.9
click at [364, 177] on button "Yes" at bounding box center [359, 176] width 24 height 13
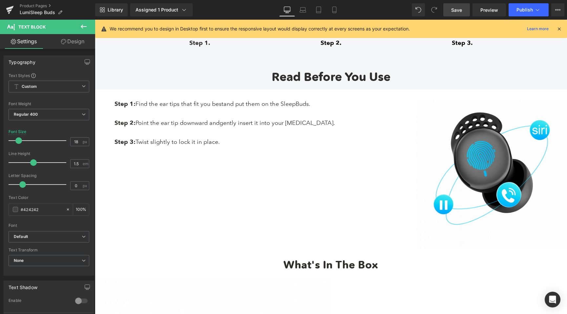
scroll to position [2344, 0]
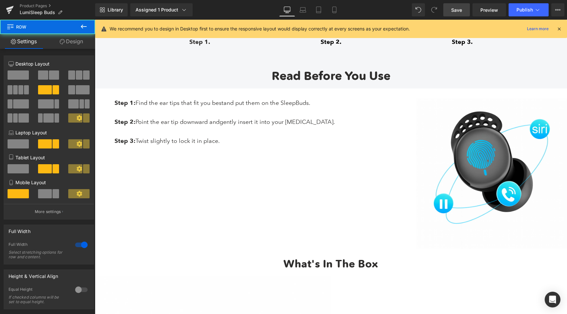
click at [227, 204] on div "Step 1: Find the ear tips that fit you best and put them on the SleepBuds. Step…" at bounding box center [331, 171] width 472 height 164
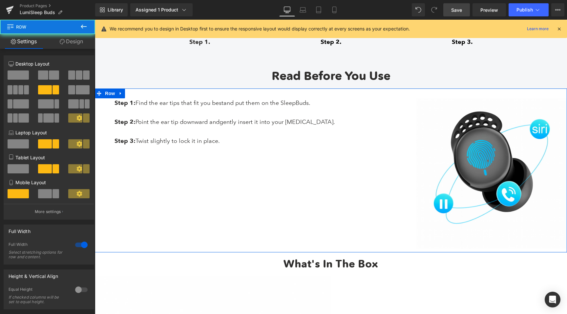
click at [216, 202] on div "Step 1: Find the ear tips that fit you best and put them on the SleepBuds. Step…" at bounding box center [331, 171] width 472 height 164
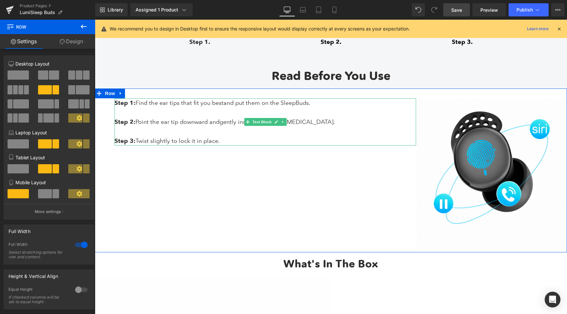
click at [195, 121] on p "Step 2: Point the ear tip downward and gently insert it into your [MEDICAL_DATA…" at bounding box center [266, 122] width 302 height 10
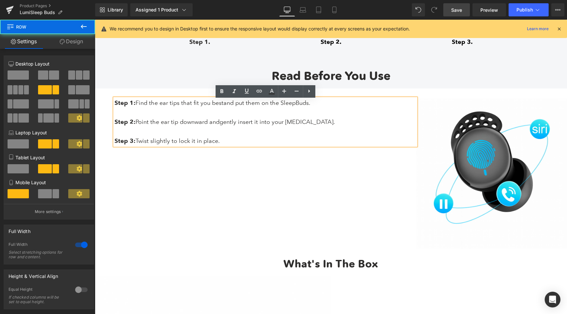
click at [248, 172] on div "Step 1: Find the ear tips that fit you best and put them on the SleepBuds. Step…" at bounding box center [331, 171] width 472 height 164
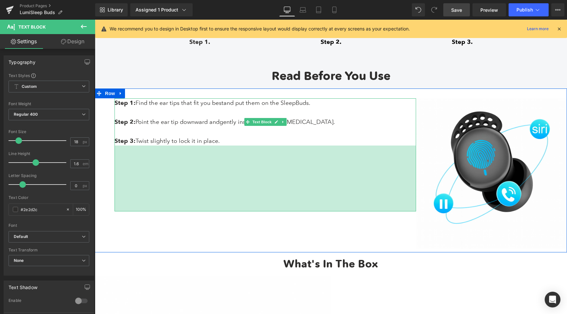
drag, startPoint x: 248, startPoint y: 147, endPoint x: 248, endPoint y: 212, distance: 64.6
click at [248, 212] on div "201px" at bounding box center [266, 179] width 302 height 66
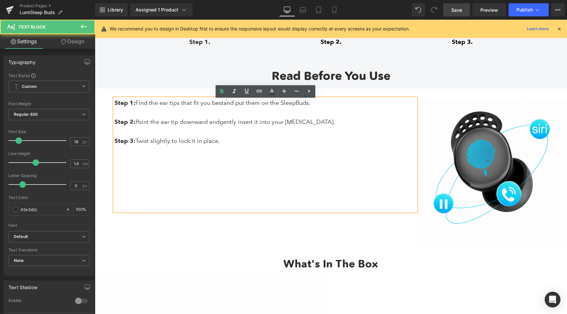
click at [248, 211] on div "Step 1: Find the ear tips that fit you best and put them on the SleepBuds. Step…" at bounding box center [266, 154] width 302 height 113
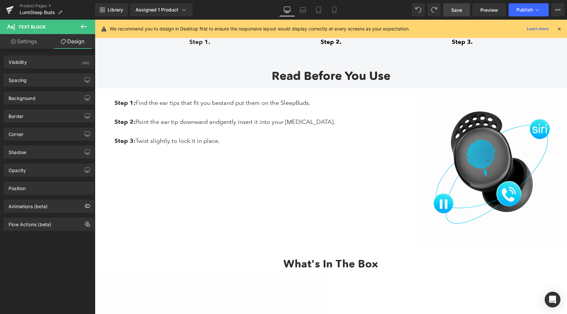
click at [448, 8] on link "Save" at bounding box center [456, 9] width 27 height 13
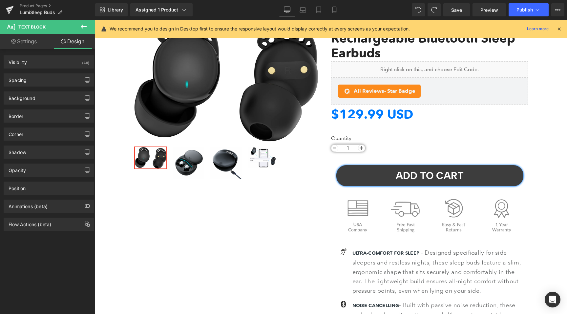
scroll to position [0, 0]
